Goal: Task Accomplishment & Management: Complete application form

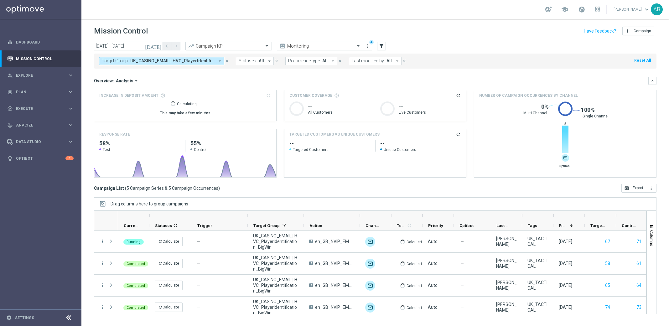
click at [35, 112] on div "play_circle_outline Execute keyboard_arrow_right" at bounding box center [40, 108] width 81 height 17
click at [34, 124] on link "Campaign Builder" at bounding box center [40, 121] width 49 height 5
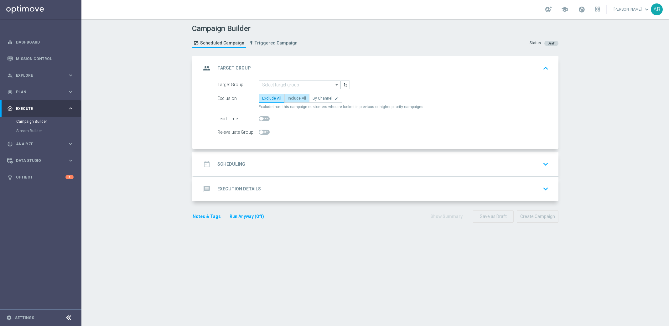
click at [297, 98] on span "Include All" at bounding box center [297, 98] width 18 height 4
click at [292, 98] on input "Include All" at bounding box center [290, 99] width 4 height 4
radio input "true"
click at [301, 82] on input at bounding box center [300, 85] width 82 height 9
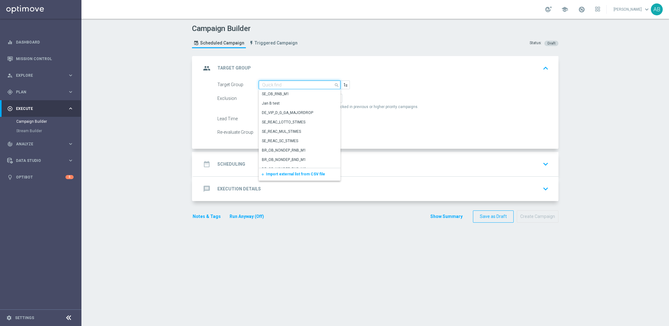
paste input "en_GB_ACQ_GOODLIFE_REBRANDED_NVIP_EMA_TAC_GM_140925_SCOOPUP"
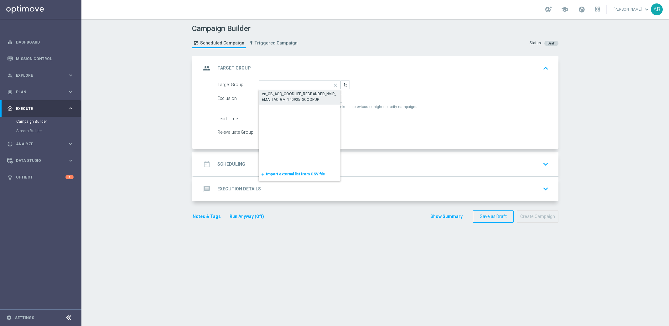
click at [300, 97] on div "en_GB_ACQ_GOODLIFE_REBRANDED_NVIP_EMA_TAC_GM_140925_SCOOPUP" at bounding box center [300, 96] width 76 height 11
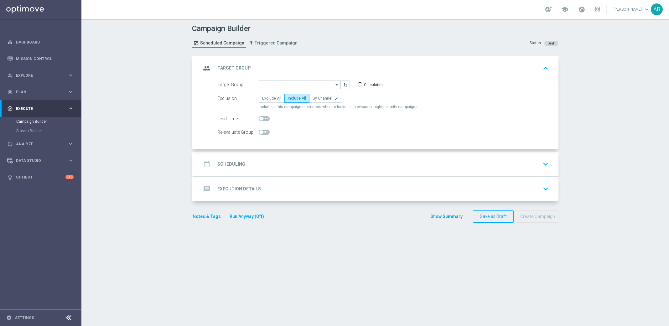
type input "en_GB_ACQ_GOODLIFE_REBRANDED_NVIP_EMA_TAC_GM_140925_SCOOPUP"
click at [239, 162] on h2 "Scheduling" at bounding box center [232, 164] width 28 height 6
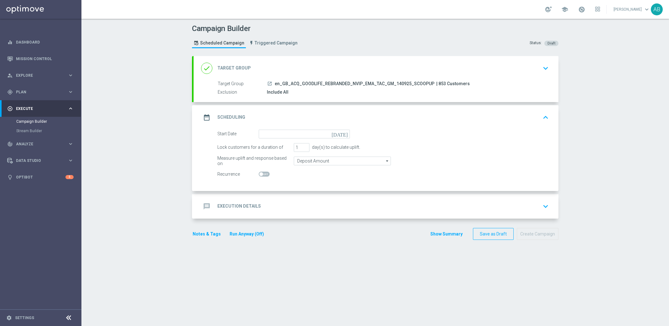
click at [346, 133] on icon "[DATE]" at bounding box center [341, 133] width 18 height 7
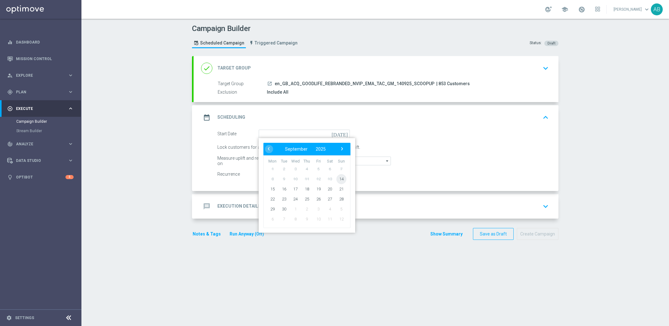
click at [343, 180] on span "14" at bounding box center [342, 179] width 10 height 10
type input "[DATE]"
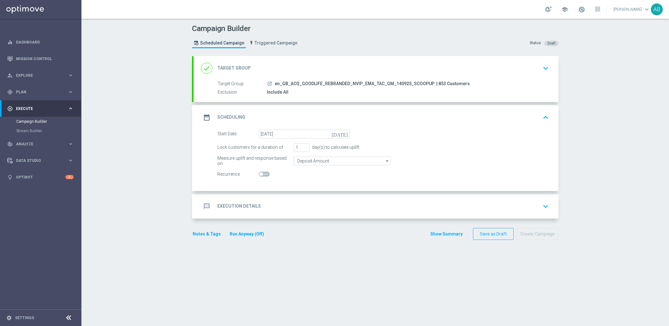
click at [236, 204] on h2 "Execution Details" at bounding box center [240, 206] width 44 height 6
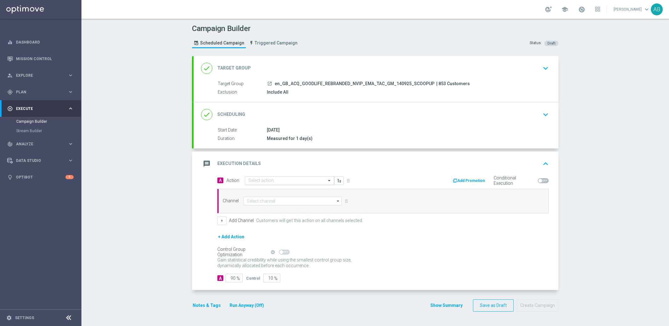
click at [260, 179] on input "text" at bounding box center [284, 180] width 70 height 5
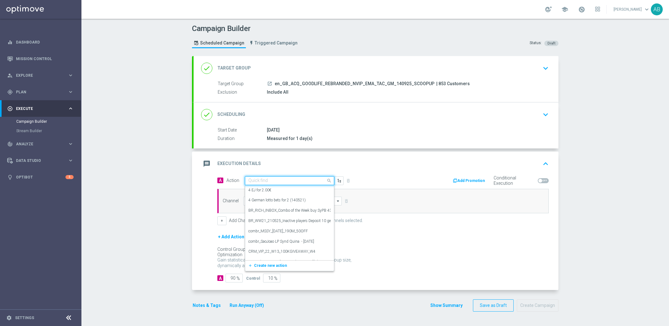
paste input "en_GB_ACQ_GOODLIFE_REBRANDED_NVIP_EMA_TAC_GM"
type input "en_GB_ACQ_GOODLIFE_REBRANDED_NVIP_EMA_TAC_GM"
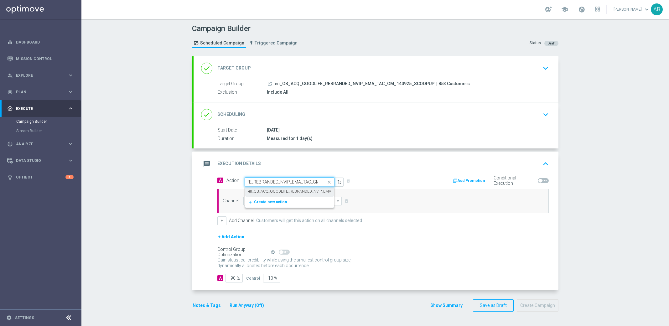
click at [263, 190] on label "en_GB_ACQ_GOODLIFE_REBRANDED_NVIP_EMA_TAC_GM" at bounding box center [299, 191] width 100 height 5
click at [258, 199] on input at bounding box center [293, 201] width 98 height 9
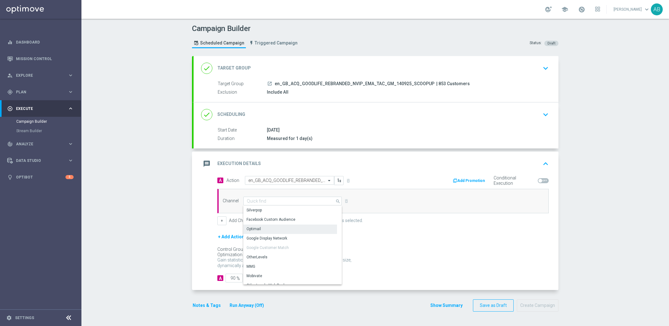
click at [261, 229] on div "Optimail" at bounding box center [291, 229] width 94 height 9
type input "Optimail"
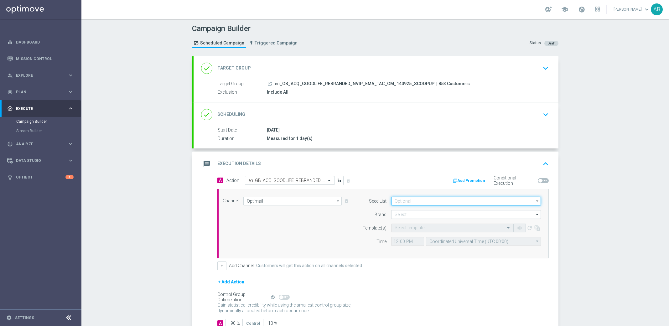
click at [403, 199] on input at bounding box center [466, 201] width 150 height 9
click at [407, 217] on div "Mandatory seed list" at bounding box center [418, 220] width 34 height 6
click at [343, 221] on div "Channel Optimail Optimail arrow_drop_down Drag here to set row groups Drag here…" at bounding box center [382, 224] width 328 height 54
type input "Mandatory seed list"
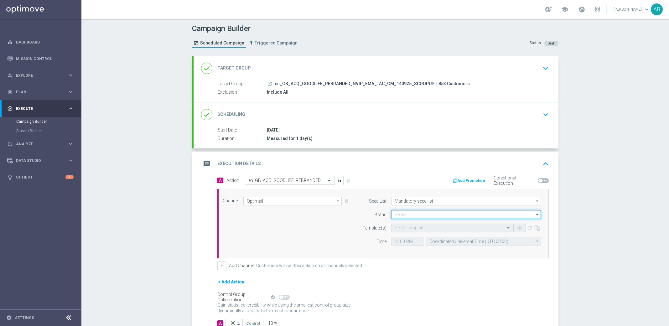
click at [411, 215] on input at bounding box center [466, 214] width 150 height 9
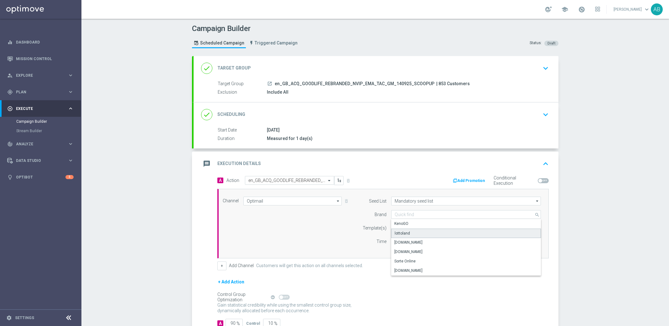
click at [409, 231] on div "lottoland" at bounding box center [466, 233] width 150 height 9
type input "lottoland"
click at [410, 228] on input "text" at bounding box center [446, 228] width 103 height 5
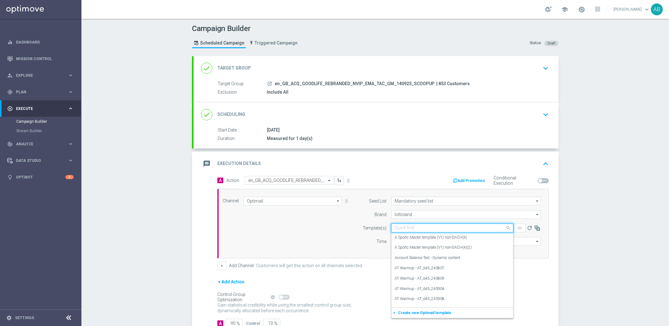
paste input "en_GB_ACQ_GOODLIFE_50FS_NVIP_EMA_TAC_GM"
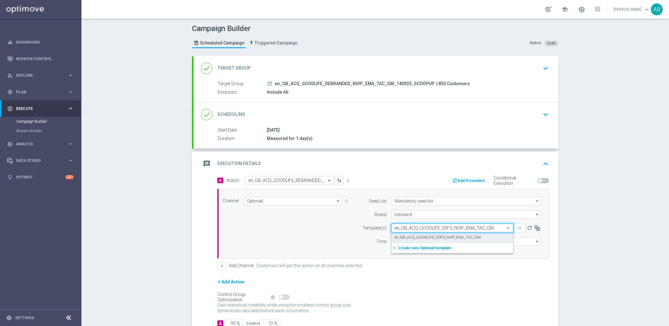
click at [410, 238] on label "en_GB_ACQ_GOODLIFE_50FS_NVIP_EMA_TAC_GM" at bounding box center [438, 237] width 86 height 5
type input "en_GB_ACQ_GOODLIFE_50FS_NVIP_EMA_TAC_GM"
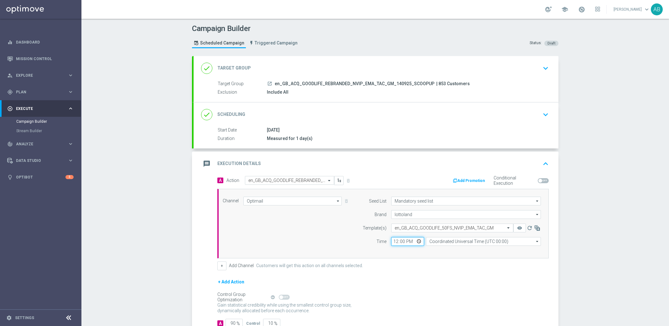
click at [396, 241] on input "12:00" at bounding box center [407, 241] width 33 height 9
type input "19:00"
click at [435, 238] on input "Coordinated Universal Time (UTC 00:00)" at bounding box center [483, 241] width 115 height 9
click at [463, 260] on div "United Kingdom Time (UTC +01:00)" at bounding box center [460, 261] width 61 height 6
type input "United Kingdom Time (UTC +01:00)"
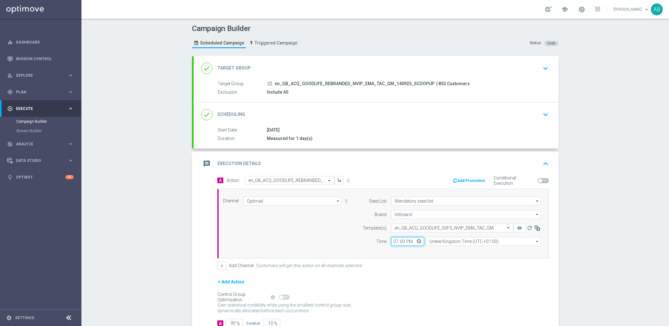
click at [396, 240] on input "19:00" at bounding box center [407, 241] width 33 height 9
type input "18:00"
click at [340, 232] on div "Channel Optimail Optimail arrow_drop_down Drag here to set row groups Drag here…" at bounding box center [382, 224] width 328 height 54
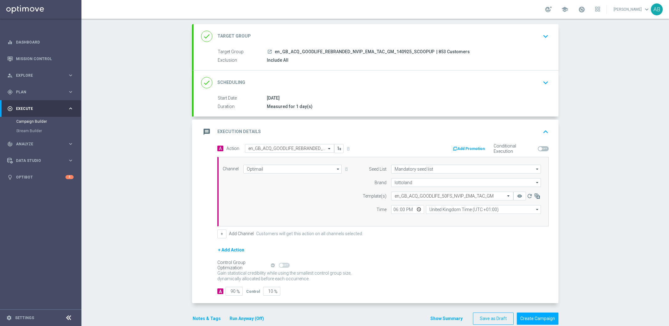
scroll to position [42, 0]
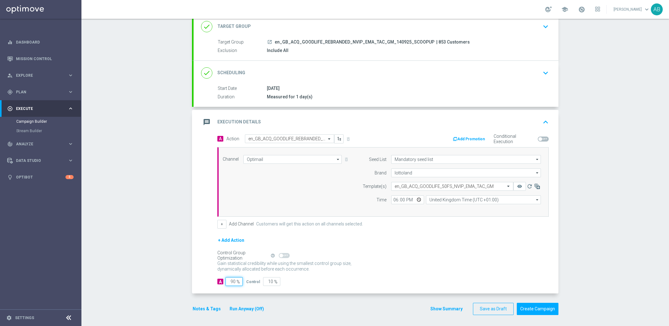
click at [234, 279] on input "90" at bounding box center [234, 281] width 17 height 9
drag, startPoint x: 230, startPoint y: 280, endPoint x: 269, endPoint y: 280, distance: 38.5
click at [266, 280] on div "A 90 % Control 10 %" at bounding box center [384, 281] width 332 height 9
type input "1"
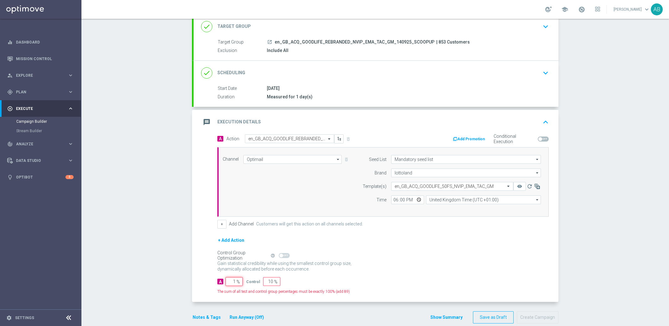
type input "99"
type input "10"
type input "90"
type input "100"
type input "0"
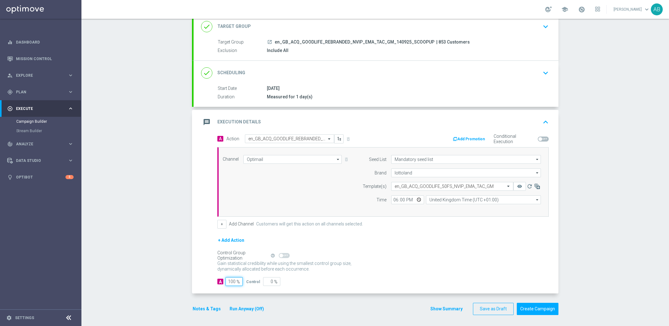
type input "100"
click at [375, 277] on div "A 100 % Control 0 %" at bounding box center [384, 281] width 332 height 9
click at [454, 310] on button "Show Summary" at bounding box center [446, 309] width 33 height 7
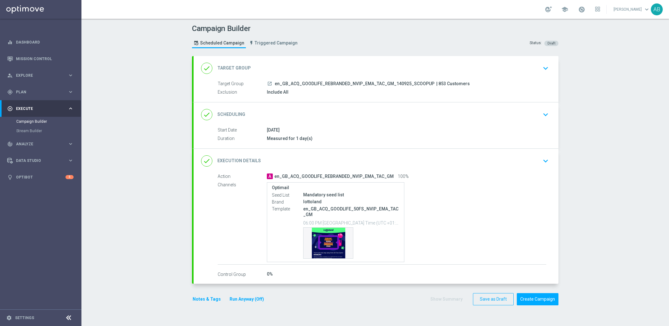
scroll to position [0, 0]
click at [333, 239] on div "Template preview" at bounding box center [329, 243] width 50 height 31
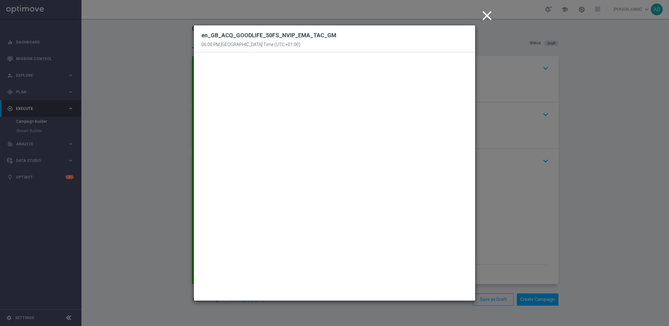
click at [486, 16] on icon "close" at bounding box center [488, 16] width 16 height 16
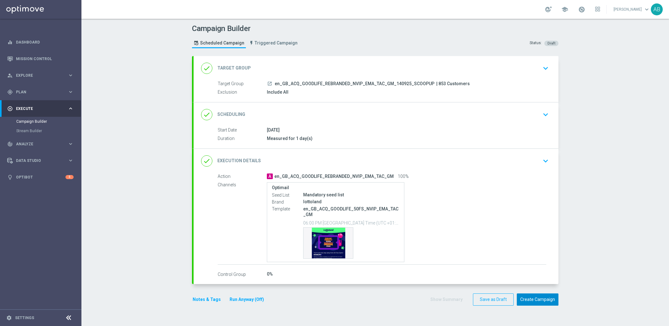
click at [538, 298] on button "Create Campaign" at bounding box center [538, 300] width 42 height 12
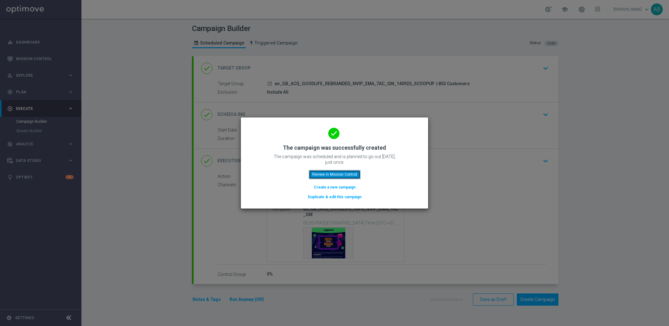
click at [334, 177] on button "Review in Mission Control" at bounding box center [335, 174] width 52 height 9
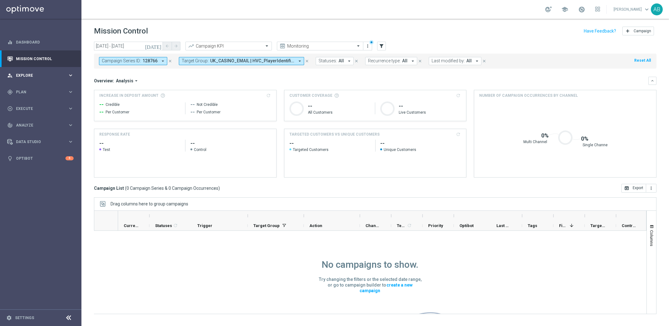
click at [46, 79] on div "person_search Explore keyboard_arrow_right" at bounding box center [40, 75] width 81 height 17
click at [21, 168] on span "Plan" at bounding box center [42, 167] width 52 height 4
click at [30, 76] on span "Explore" at bounding box center [42, 76] width 52 height 4
click at [32, 170] on div "gps_fixed Plan keyboard_arrow_right" at bounding box center [40, 167] width 81 height 17
click at [30, 106] on link "Target Groups" at bounding box center [40, 104] width 49 height 5
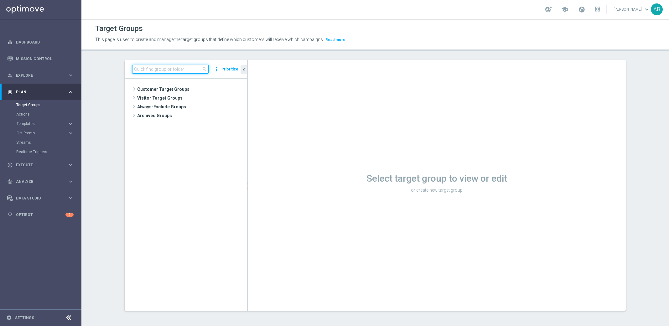
click at [186, 69] on input at bounding box center [170, 69] width 76 height 9
paste input "en_GB_ACQ_GOODLIFE_REBRANDED_NVIP_EMA_TAC_GM_140925_SCOOPUP"
type input "en_GB_ACQ_GOODLIFE_REBRANDED_NVIP_EMA_TAC_GM_140925_SCOOPUP"
click at [207, 109] on span "en_GB_ACQ_GOODLIFE_REBRANDED_NVIP_EMA_TAC_GM_140925_SCOOPUP" at bounding box center [194, 107] width 76 height 5
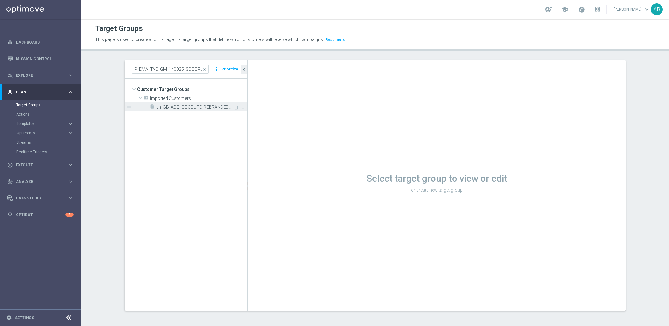
scroll to position [0, 0]
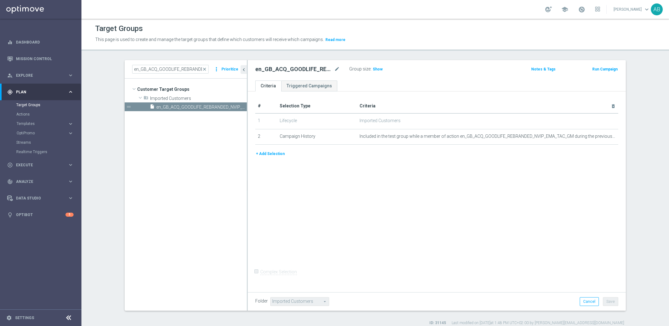
click at [267, 149] on div "# Selection Type Criteria delete_forever 1 Lifecycle Imported Customers 2 Campa…" at bounding box center [437, 124] width 373 height 51
click at [266, 156] on button "+ Add Selection" at bounding box center [270, 153] width 30 height 7
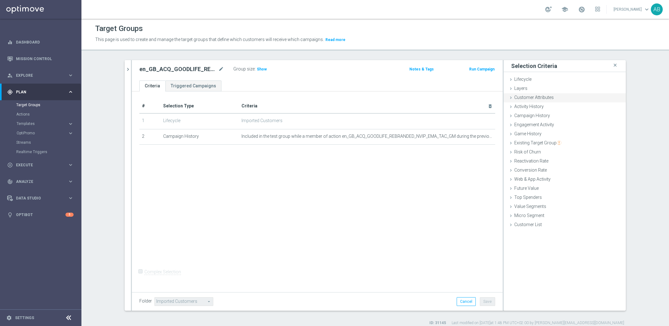
click at [534, 95] on span "Customer Attributes" at bounding box center [534, 97] width 39 height 5
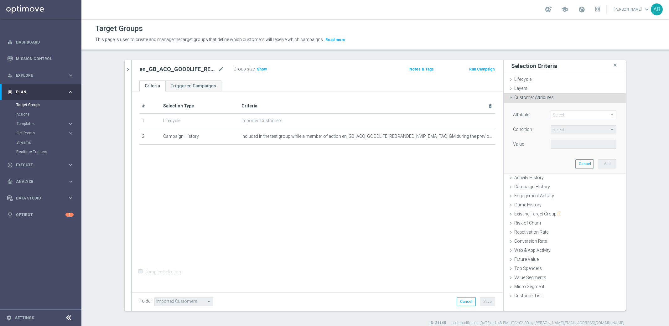
click at [564, 115] on span at bounding box center [583, 115] width 65 height 8
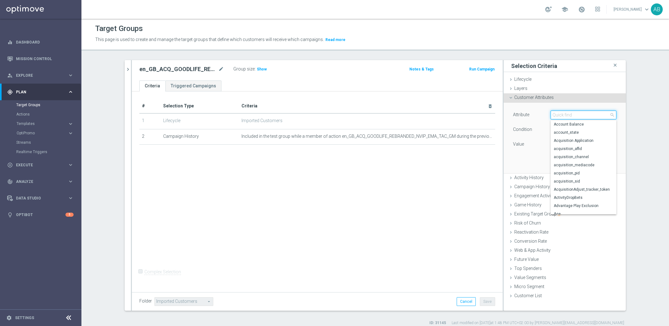
click at [564, 115] on input "search" at bounding box center [584, 115] width 66 height 9
type input "depos"
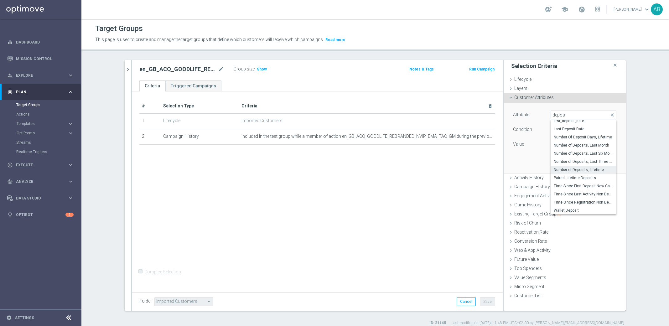
click at [604, 169] on span "Number of Deposits, Lifetime" at bounding box center [584, 169] width 60 height 5
type input "Number of Deposits, Lifetime"
type input "="
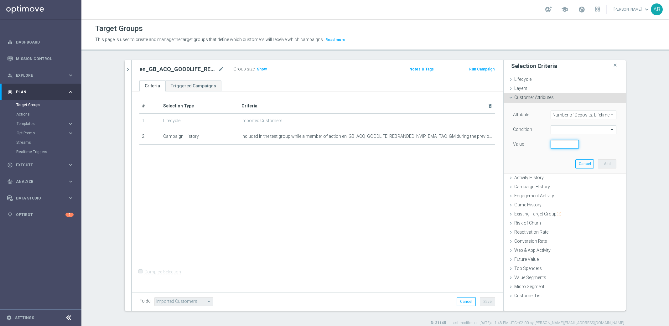
click at [557, 143] on input "number" at bounding box center [565, 144] width 28 height 9
type input "0"
click at [604, 163] on button "Add" at bounding box center [607, 164] width 18 height 9
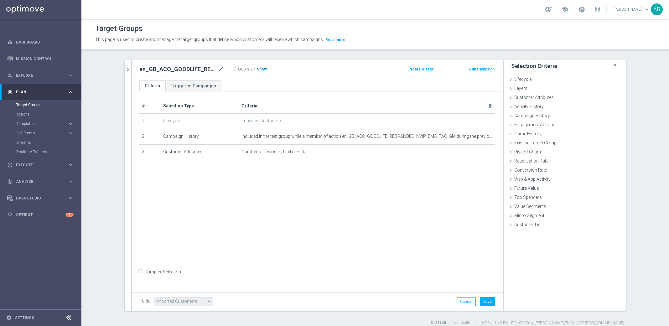
click at [258, 70] on span "Show" at bounding box center [262, 69] width 10 height 4
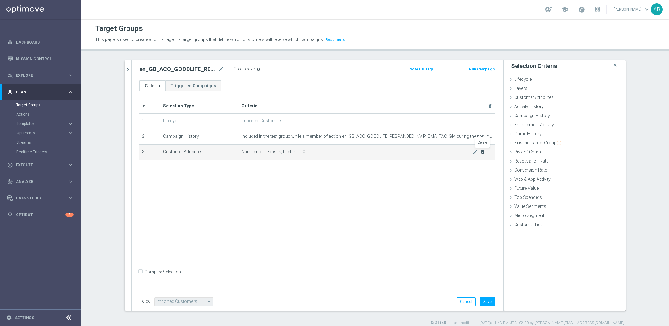
click at [482, 152] on icon "delete_forever" at bounding box center [482, 151] width 5 height 5
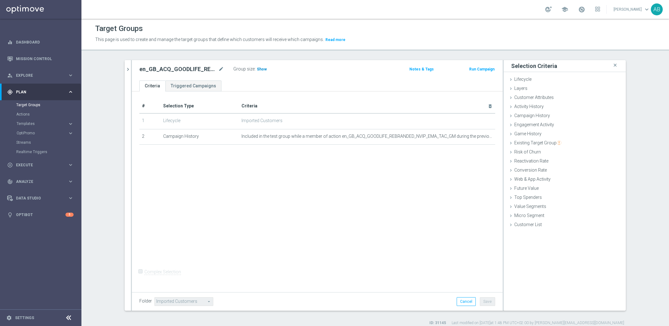
click at [260, 69] on span "Show" at bounding box center [262, 69] width 10 height 4
click at [260, 67] on span "853" at bounding box center [261, 70] width 8 height 6
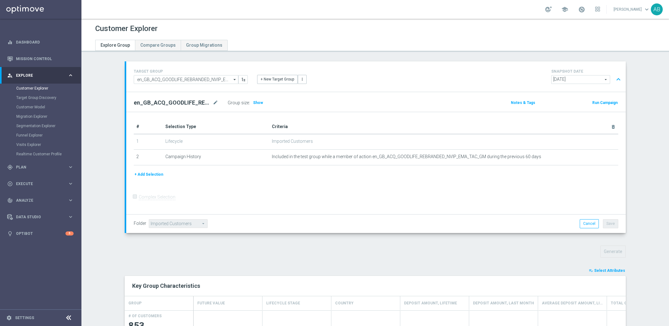
scroll to position [106, 0]
